Goal: Navigation & Orientation: Find specific page/section

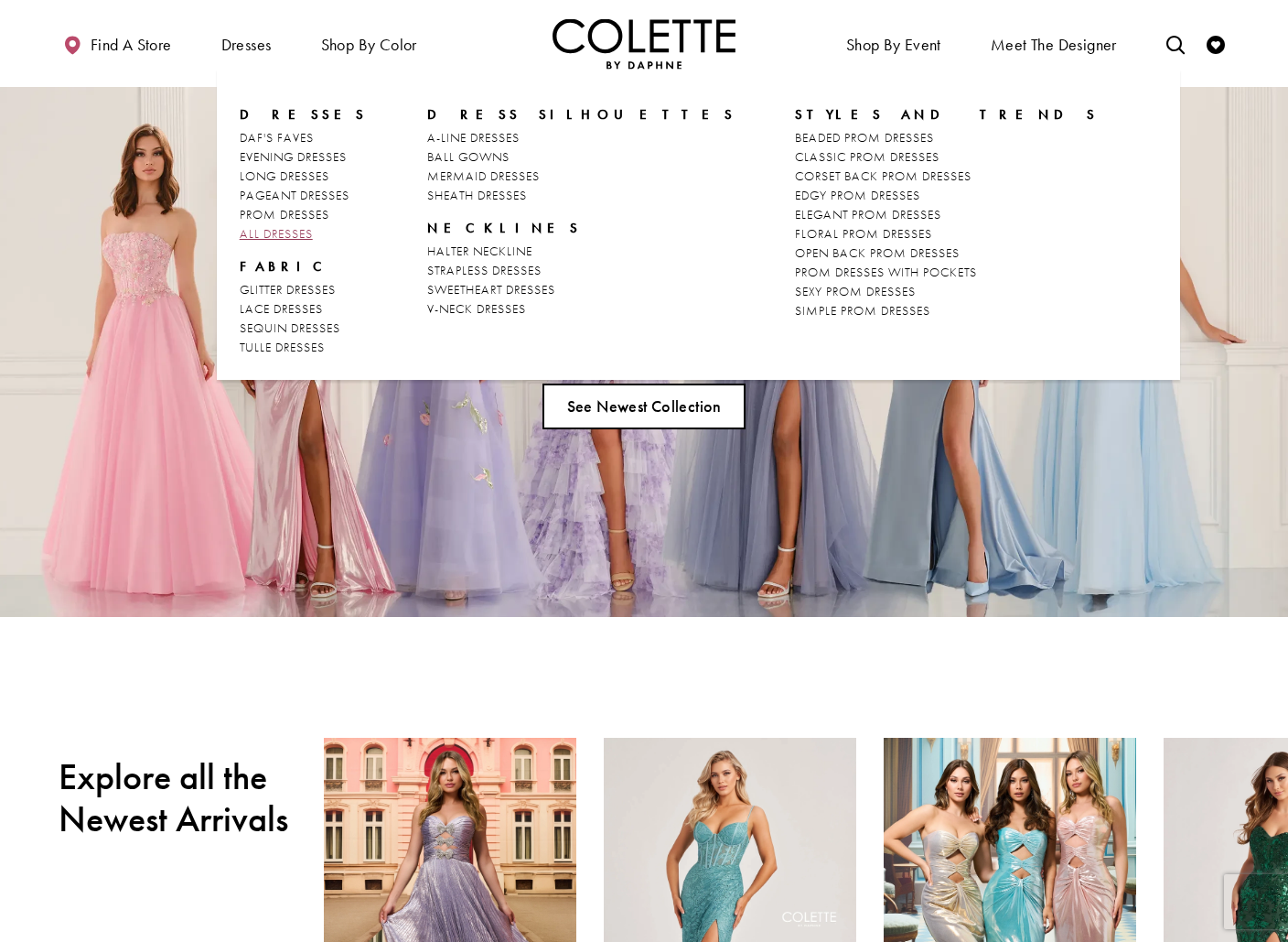
click at [256, 227] on span "ALL DRESSES" at bounding box center [276, 233] width 73 height 17
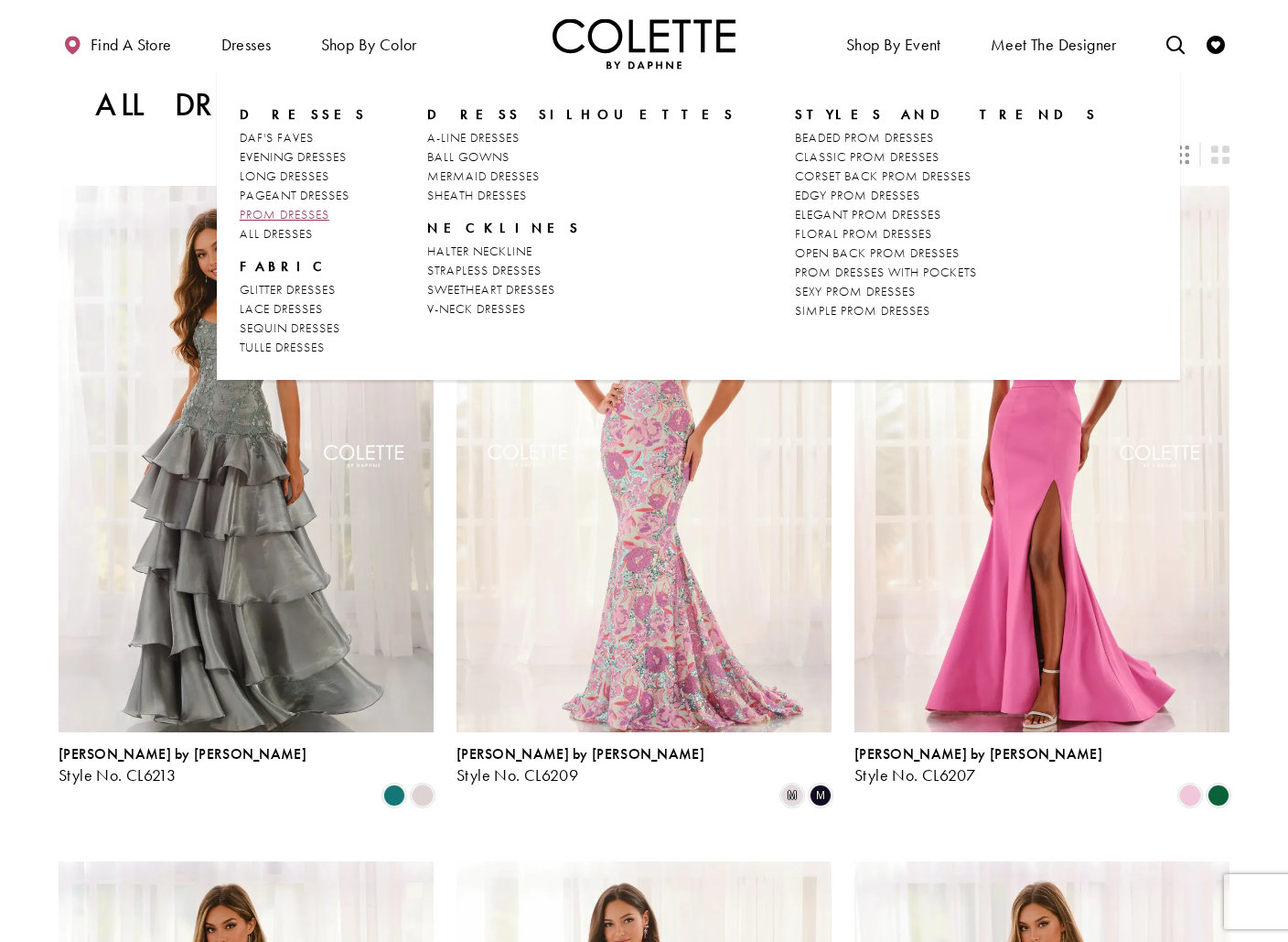
click at [282, 213] on span "PROM DRESSES" at bounding box center [285, 214] width 90 height 17
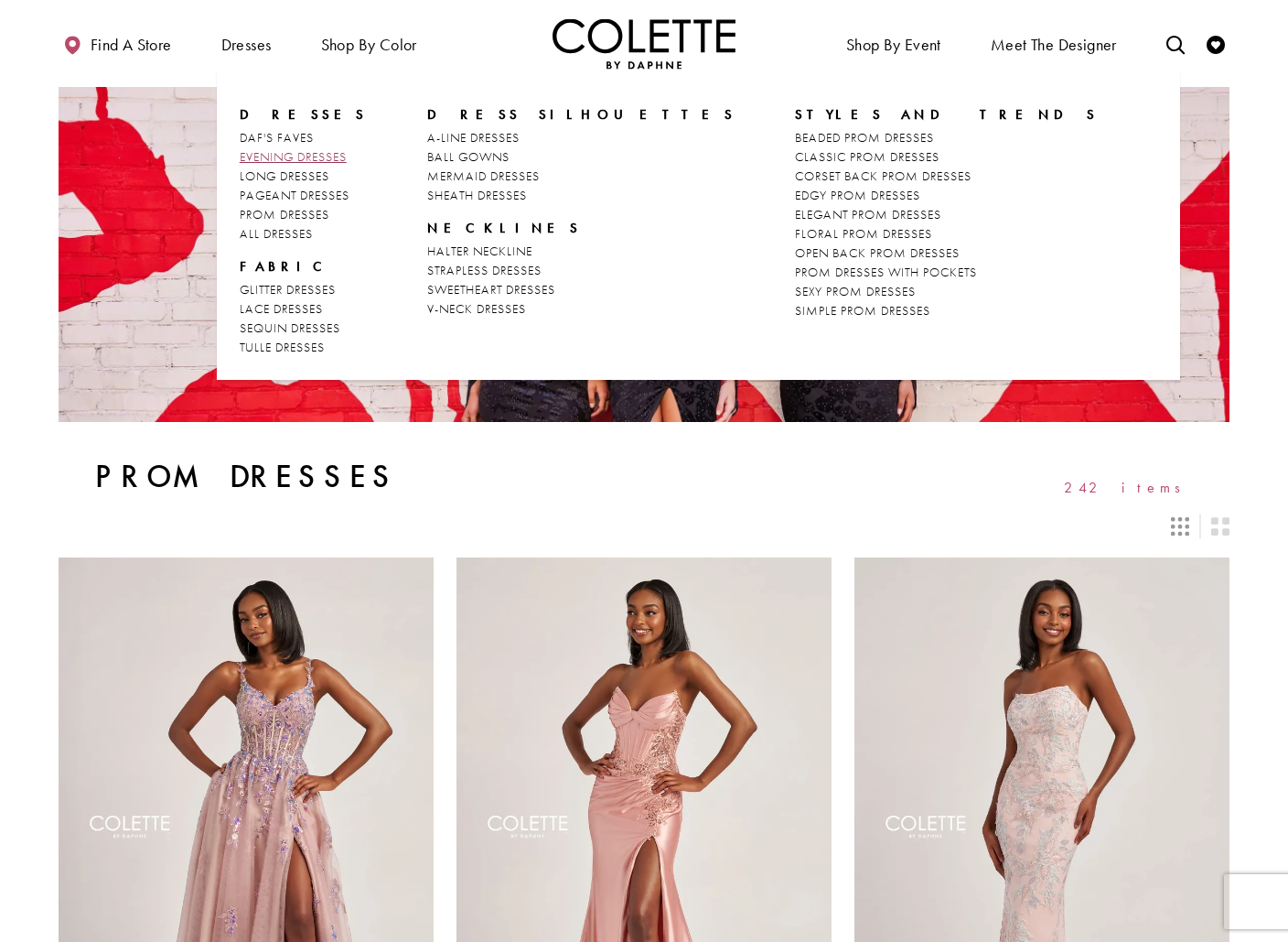
click at [293, 155] on span "EVENING DRESSES" at bounding box center [293, 156] width 107 height 17
